Goal: Task Accomplishment & Management: Complete application form

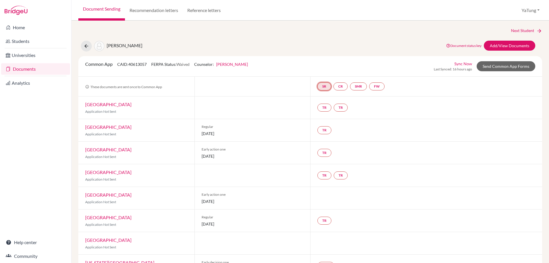
click at [327, 89] on link "SR" at bounding box center [324, 86] width 14 height 8
click at [336, 87] on link "CR" at bounding box center [340, 86] width 14 height 8
click at [325, 87] on link "SR" at bounding box center [324, 86] width 14 height 8
click at [323, 71] on link "School report" at bounding box center [324, 69] width 24 height 5
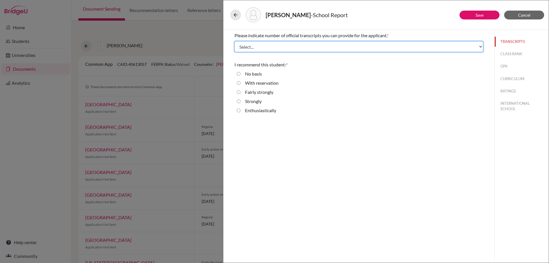
click at [286, 46] on select "Select... 1 2 3 4" at bounding box center [358, 46] width 249 height 11
select select "1"
click at [234, 41] on select "Select... 1 2 3 4" at bounding box center [358, 46] width 249 height 11
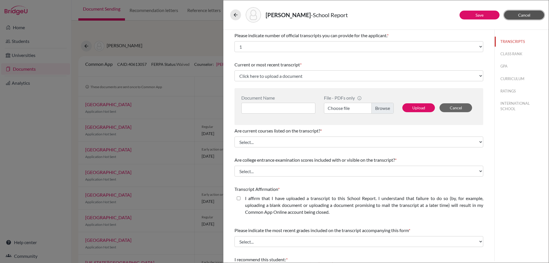
click at [531, 16] on button "Cancel" at bounding box center [524, 15] width 40 height 9
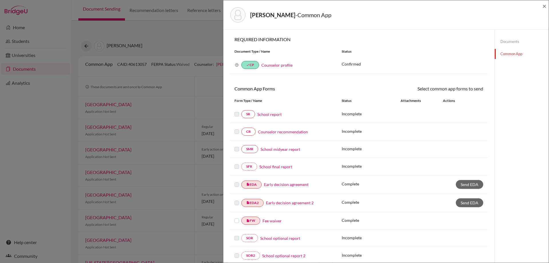
click at [277, 132] on link "Counselor recommendation" at bounding box center [283, 132] width 50 height 6
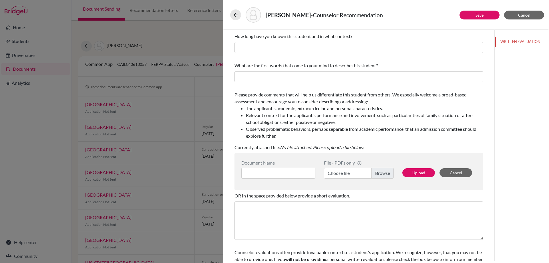
scroll to position [55, 0]
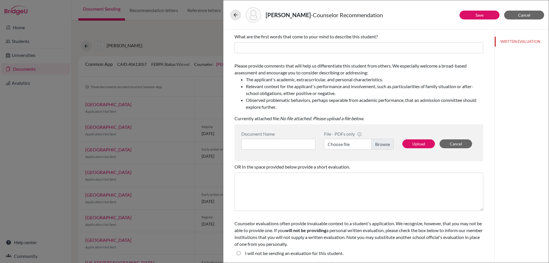
click at [204, 87] on div "[PERSON_NAME] - Counselor Recommendation Save Cancel You can submit this form o…" at bounding box center [274, 131] width 549 height 263
click at [531, 14] on button "Cancel" at bounding box center [524, 15] width 40 height 9
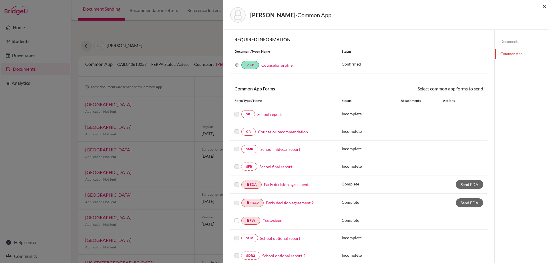
click at [544, 4] on span "×" at bounding box center [544, 6] width 4 height 8
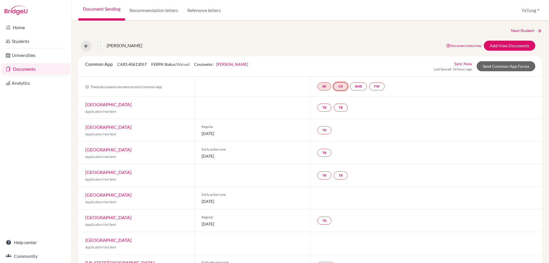
click at [336, 85] on link "CR" at bounding box center [340, 86] width 14 height 8
click at [336, 85] on link "CR Counselor recommendation Counselor recommendation Incomplete" at bounding box center [340, 86] width 14 height 8
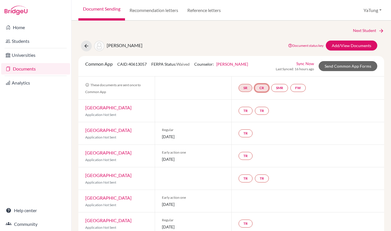
click at [258, 90] on link "CR" at bounding box center [261, 88] width 14 height 8
click at [252, 71] on link "Counselor recommendation" at bounding box center [262, 70] width 50 height 5
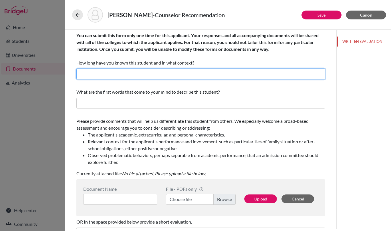
click at [122, 72] on input "text" at bounding box center [200, 74] width 249 height 11
paste input "I met the student when he was in grade 10. I am his career planning teacher."
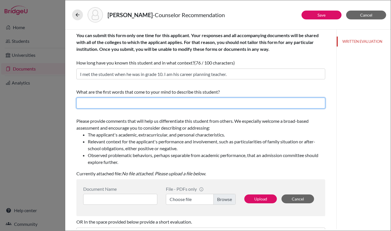
click at [242, 101] on input "text" at bounding box center [200, 103] width 249 height 11
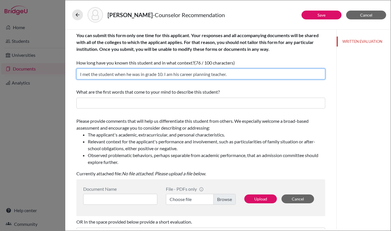
click at [131, 74] on input "I met the student when he was in grade 10. I am his career planning teacher." at bounding box center [200, 74] width 249 height 11
click at [180, 75] on input "I met the student when her was in grade 10. I am his career planning teacher." at bounding box center [200, 74] width 249 height 11
type input "I met the student when her was in grade 10. I am her career planning teacher."
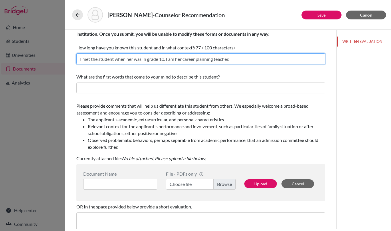
scroll to position [29, 0]
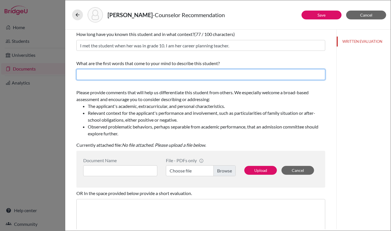
paste input "kindness, generosity, integrity, perseverance, discipline, curiosity,"
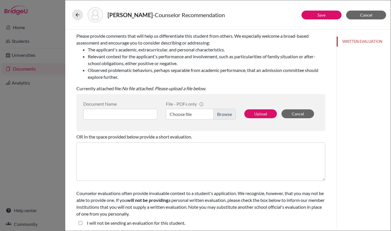
scroll to position [86, 0]
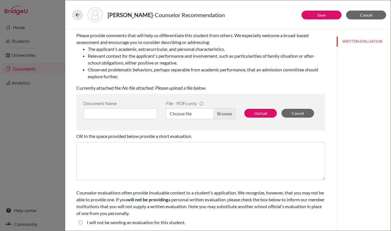
type input "kindness, generosity, integrity, perseverance, discipline, curiosity."
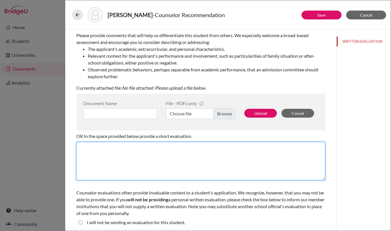
click at [198, 156] on textarea at bounding box center [200, 161] width 249 height 38
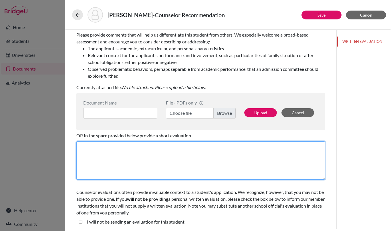
scroll to position [87, 0]
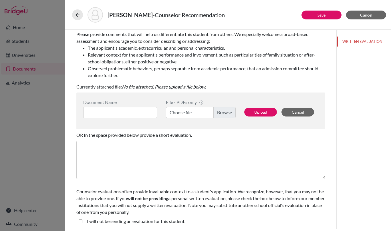
click at [81, 222] on student\ "I will not be sending an evaluation for this student." at bounding box center [81, 221] width 4 height 7
checkbox student\ "true"
